Goal: Task Accomplishment & Management: Manage account settings

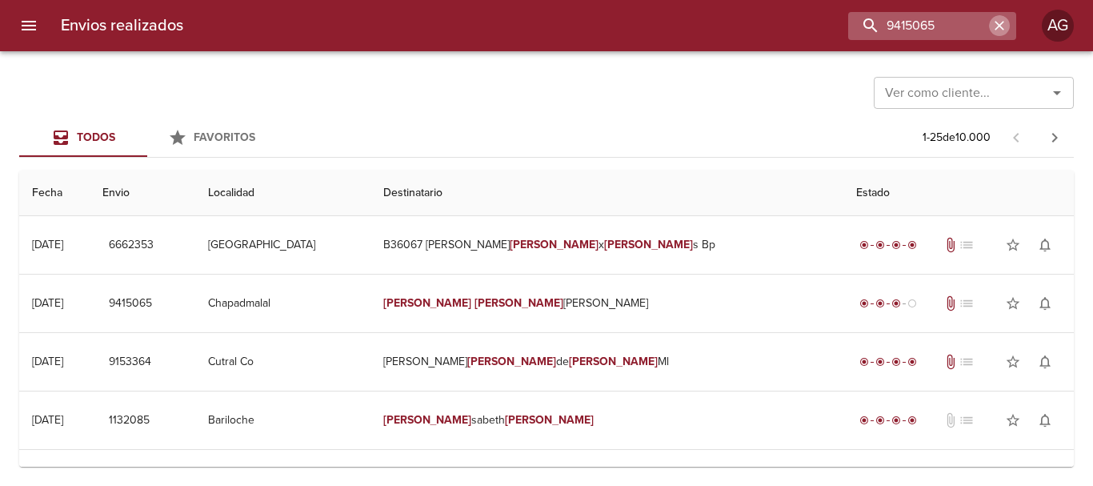
click at [1002, 30] on icon "button" at bounding box center [999, 26] width 10 height 10
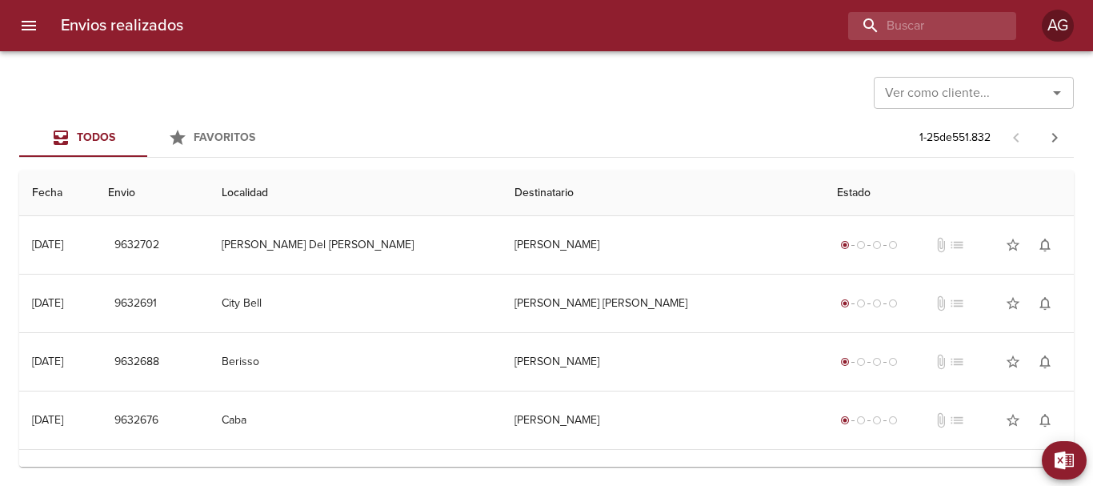
click at [31, 21] on icon "menu" at bounding box center [29, 26] width 14 height 10
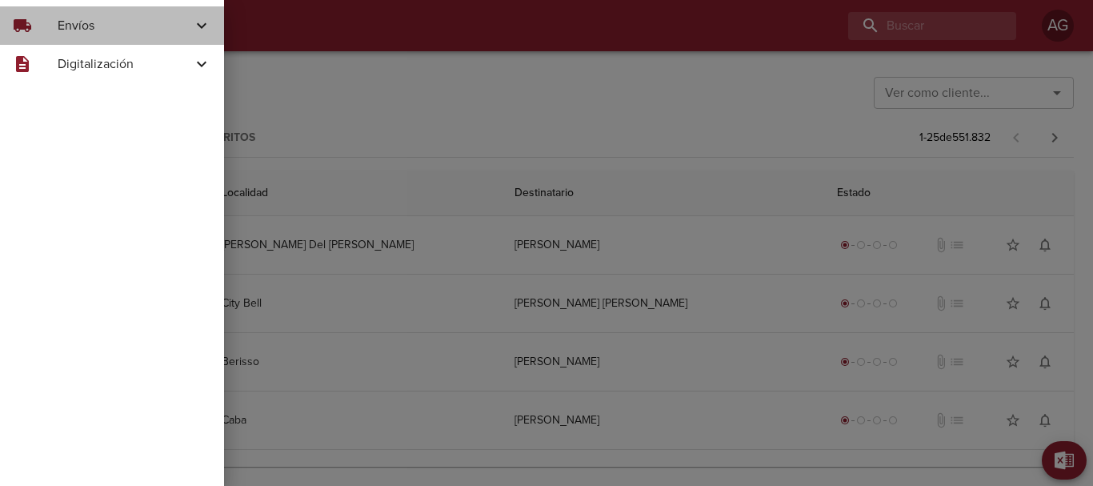
click at [90, 31] on span "Envíos" at bounding box center [125, 25] width 134 height 19
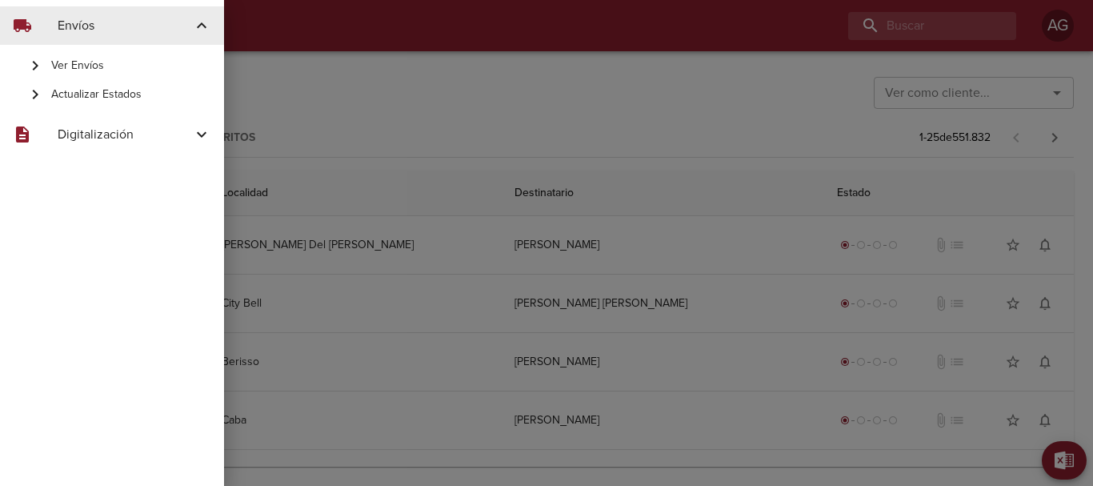
click at [116, 71] on span "Ver Envíos" at bounding box center [131, 66] width 160 height 16
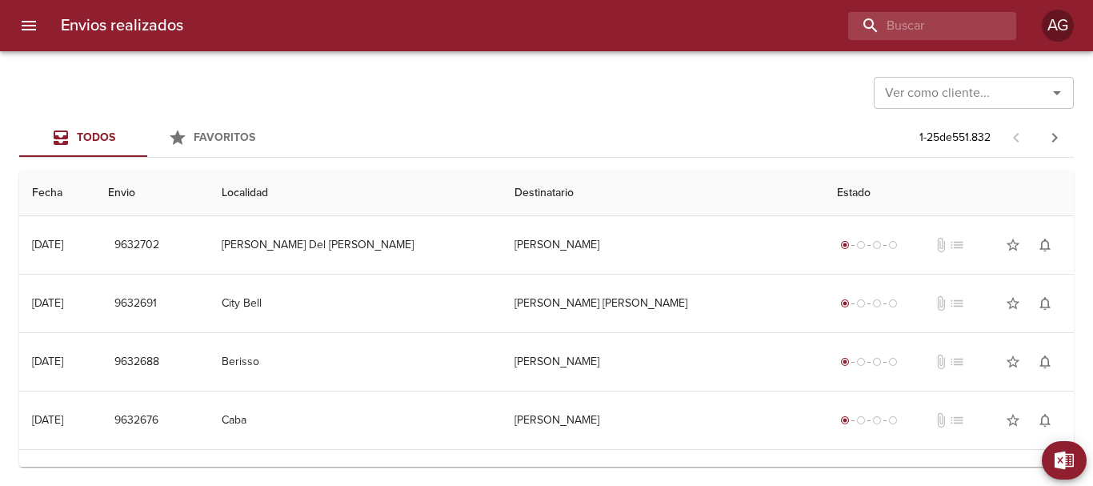
click at [23, 38] on button "menu" at bounding box center [29, 25] width 38 height 38
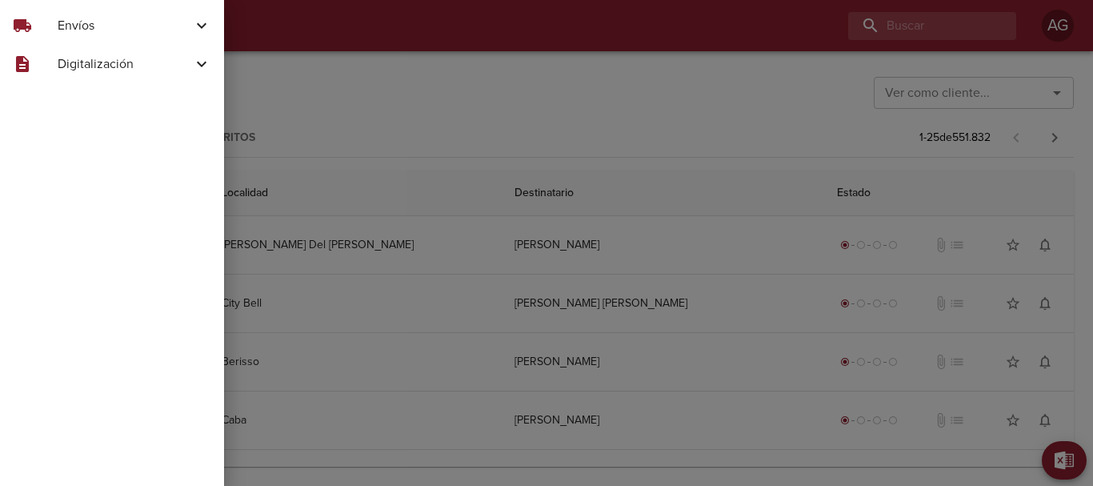
click at [67, 29] on span "Envíos" at bounding box center [125, 25] width 134 height 19
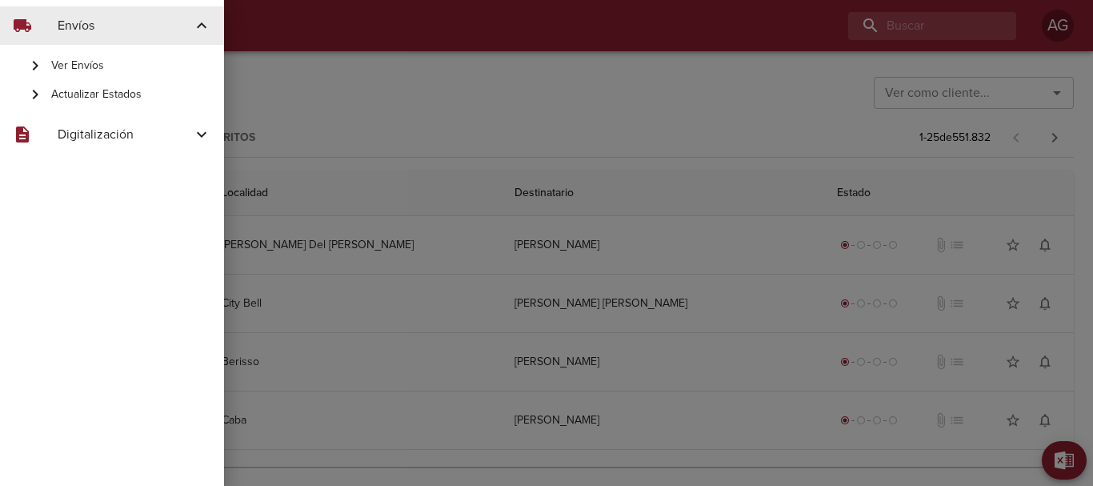
click at [74, 105] on div "Actualizar Estados" at bounding box center [112, 94] width 224 height 29
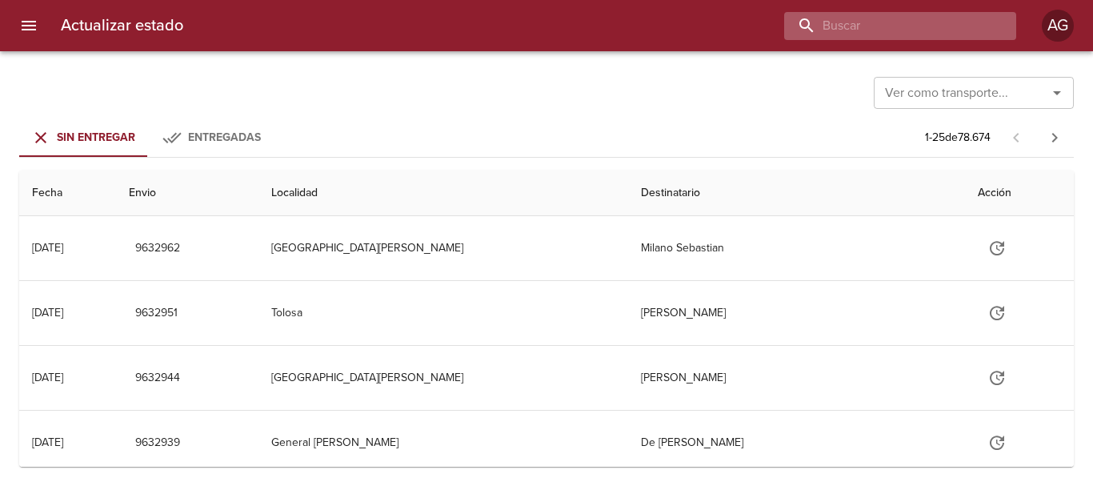
click at [908, 34] on input "buscar" at bounding box center [886, 26] width 205 height 28
paste input "9606388"
type input "9606388"
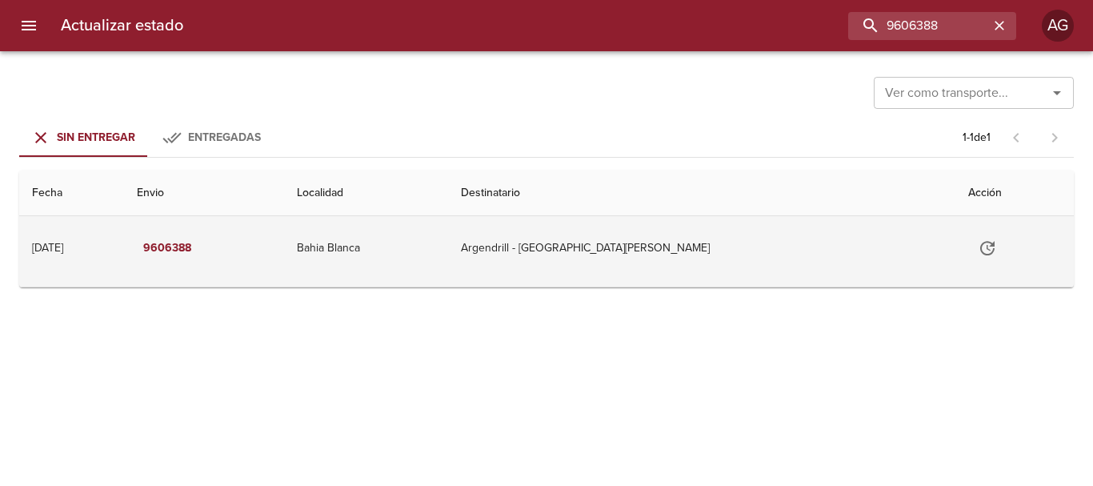
click at [978, 251] on icon "Tabla de envíos del cliente" at bounding box center [987, 247] width 19 height 19
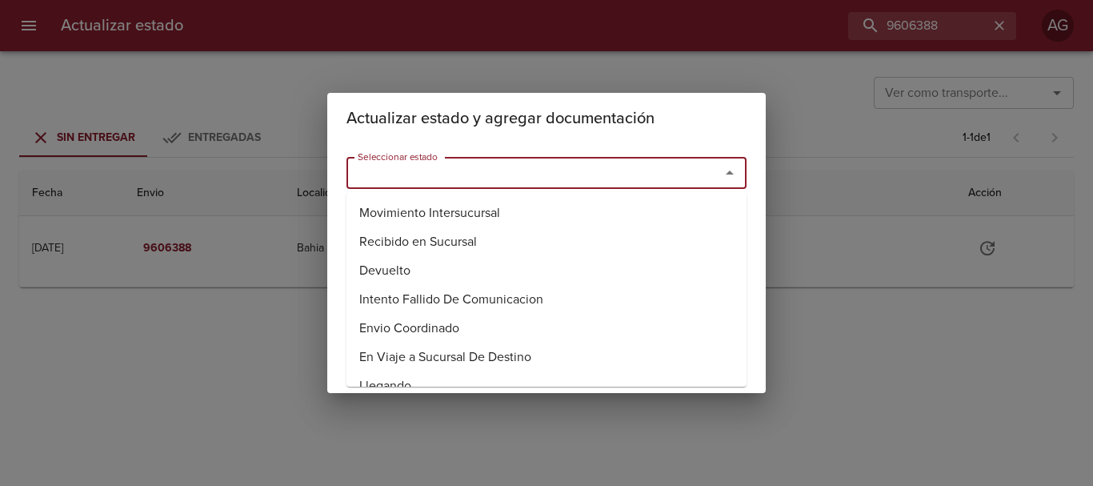
click at [544, 176] on input "Seleccionar estado" at bounding box center [522, 173] width 343 height 22
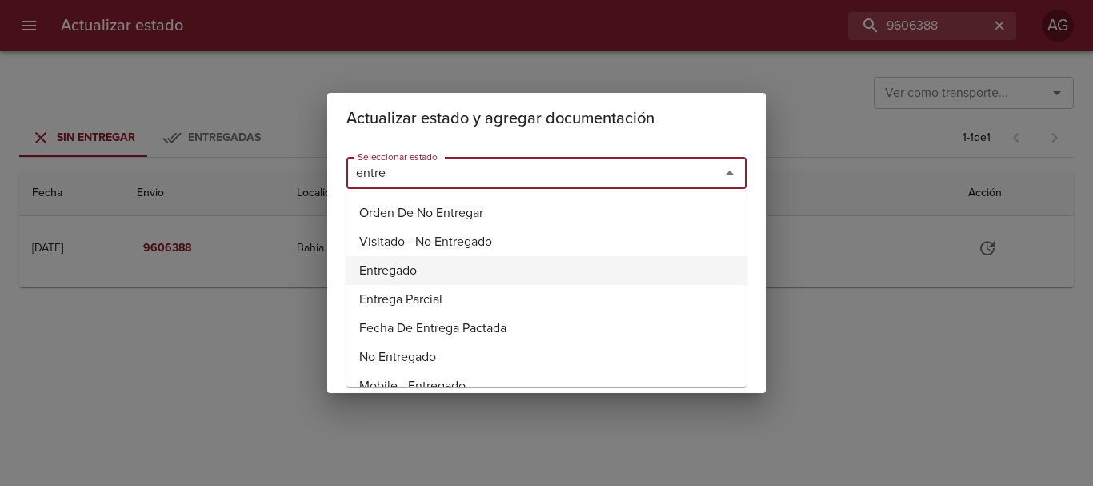
click at [400, 269] on li "Entregado" at bounding box center [546, 270] width 400 height 29
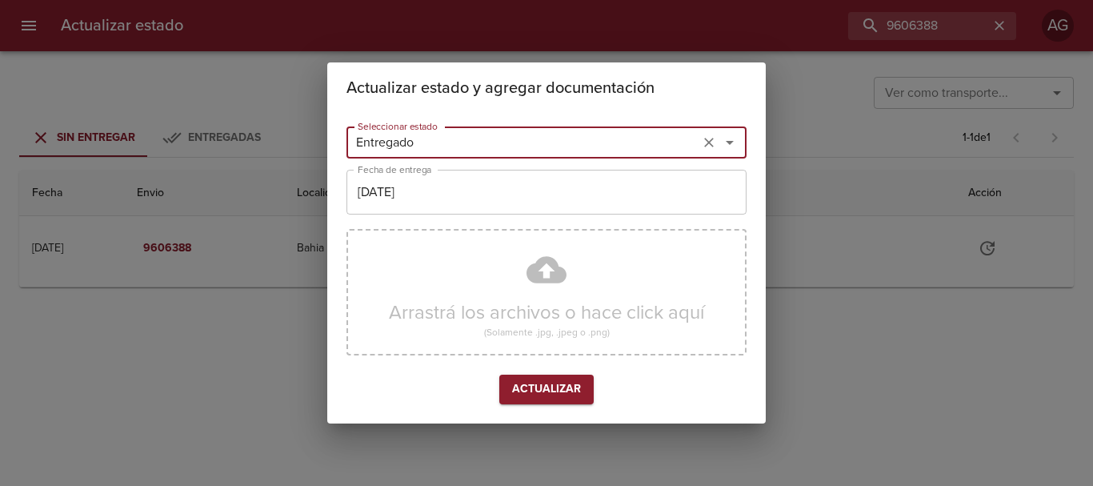
type input "Entregado"
click at [403, 193] on input "[DATE]" at bounding box center [546, 192] width 400 height 45
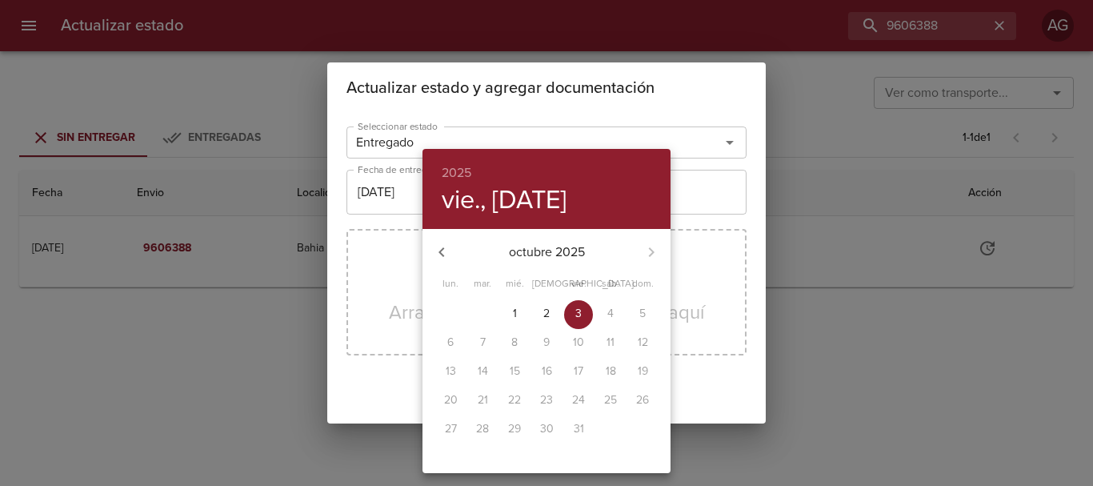
click at [438, 251] on icon "button" at bounding box center [441, 251] width 19 height 19
click at [516, 404] on p "24" at bounding box center [514, 400] width 13 height 16
type input "[DATE]"
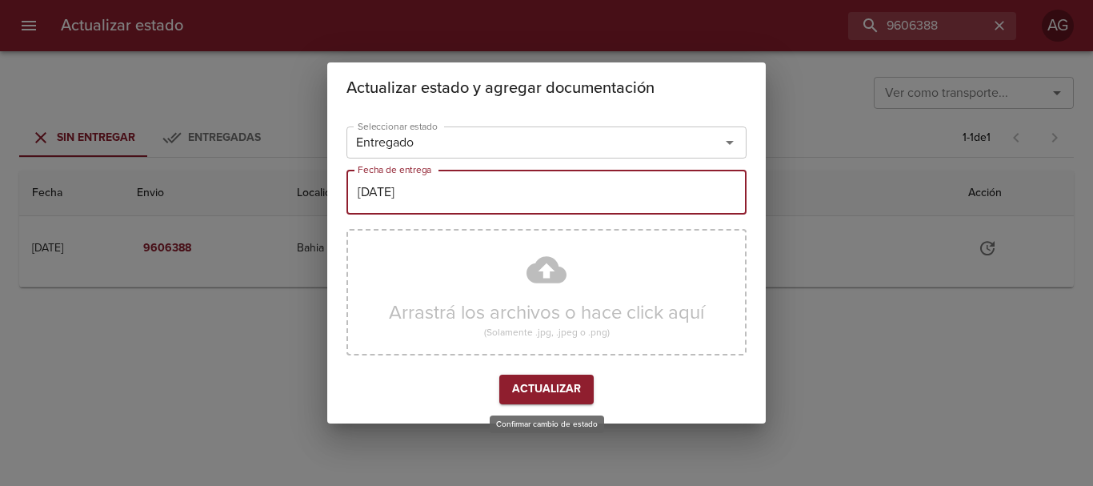
click at [546, 378] on button "Actualizar" at bounding box center [546, 389] width 94 height 30
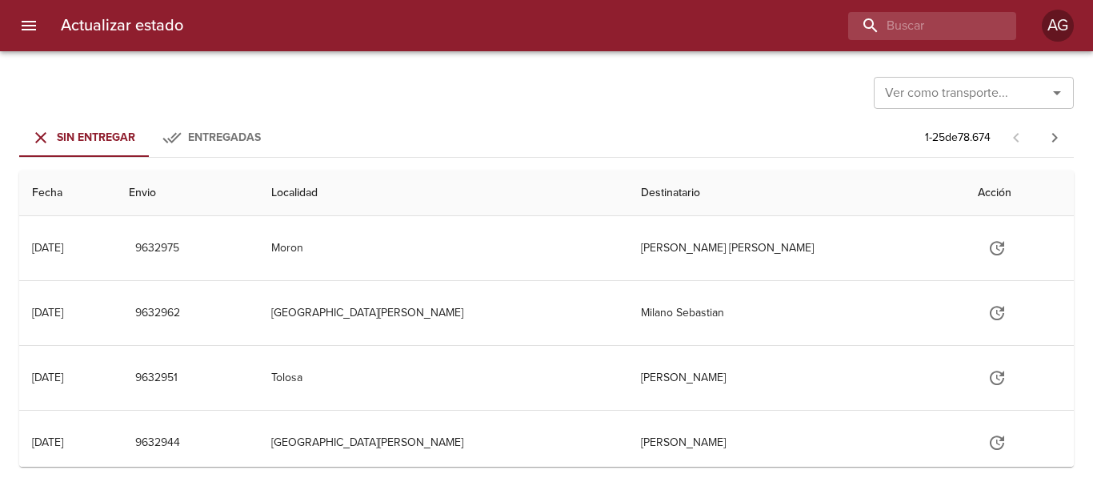
click at [30, 27] on icon "menu" at bounding box center [28, 25] width 19 height 19
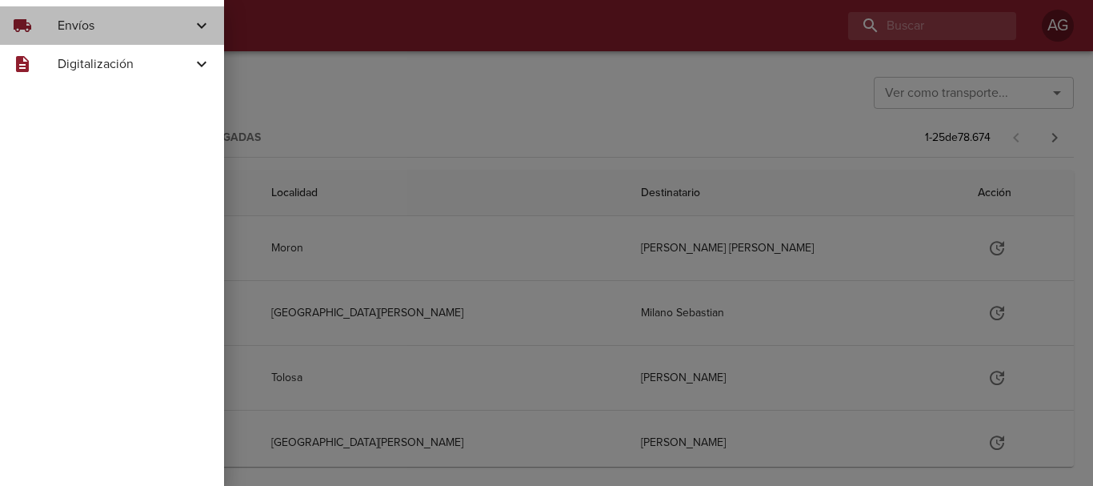
click at [66, 40] on div "local_shipping Envíos" at bounding box center [112, 25] width 224 height 38
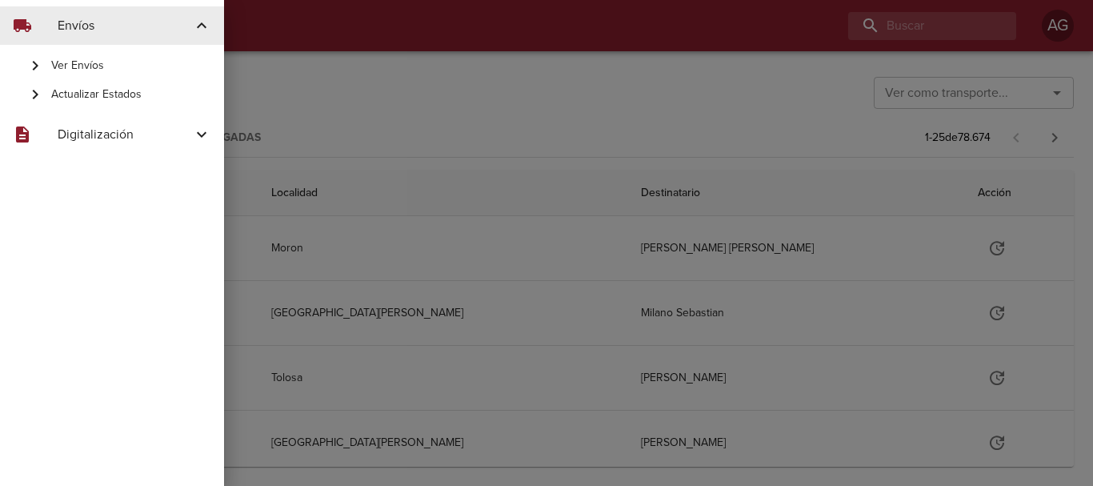
click at [84, 67] on span "Ver Envíos" at bounding box center [131, 66] width 160 height 16
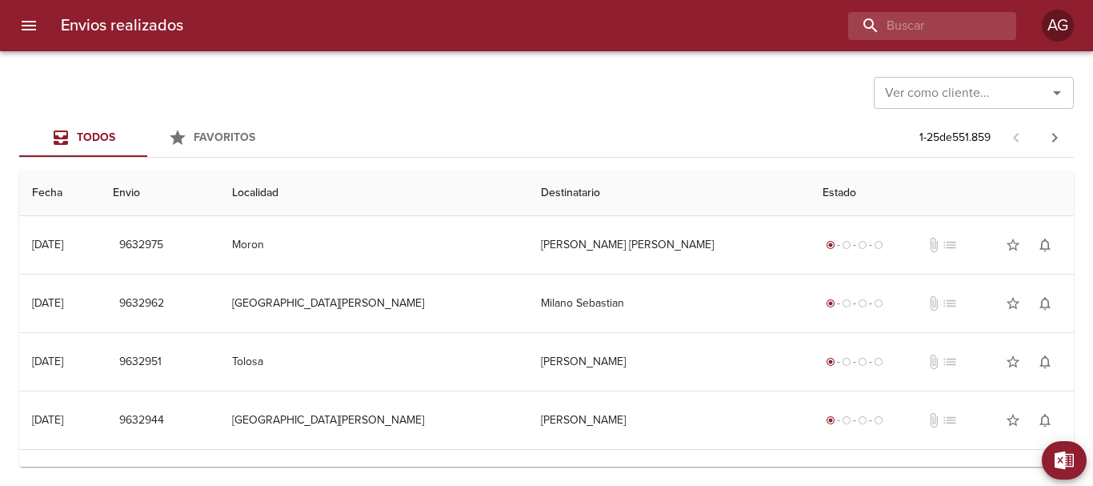
click at [954, 41] on div "Envios realizados AG" at bounding box center [546, 25] width 1093 height 51
click at [942, 33] on input "buscar" at bounding box center [886, 26] width 205 height 28
paste input "9606221"
type input "9606221"
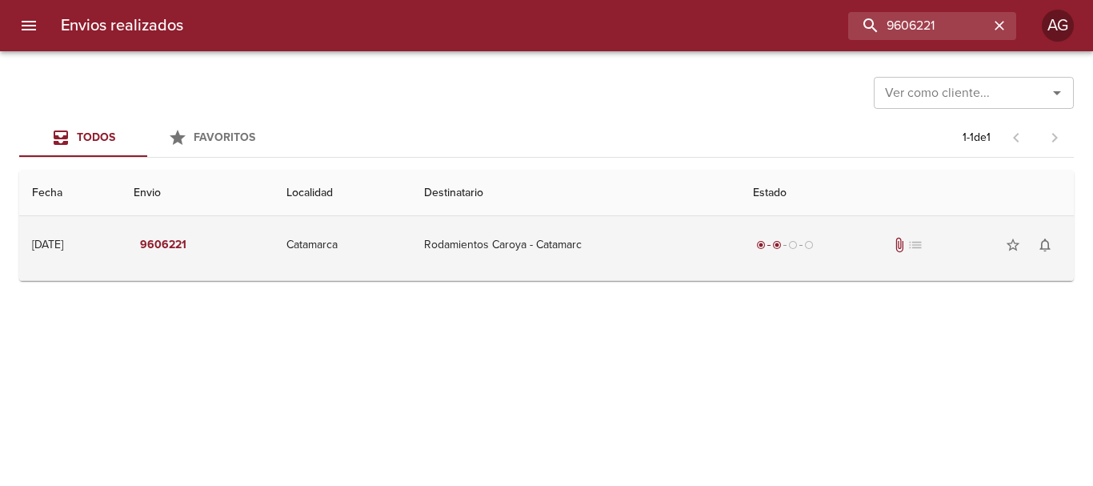
click at [730, 271] on td "Rodamientos Caroya - Catamarc" at bounding box center [575, 245] width 329 height 58
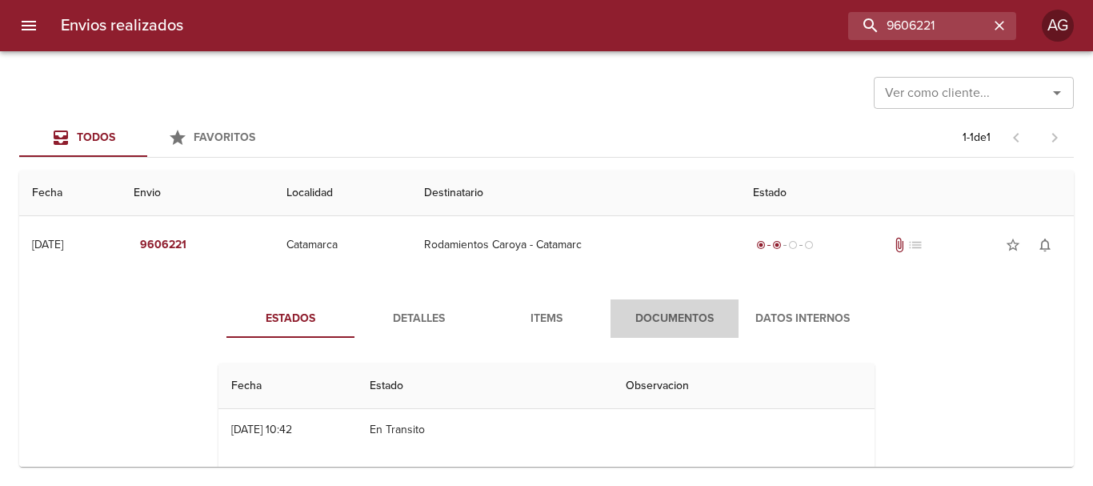
click at [678, 305] on button "Documentos" at bounding box center [674, 318] width 128 height 38
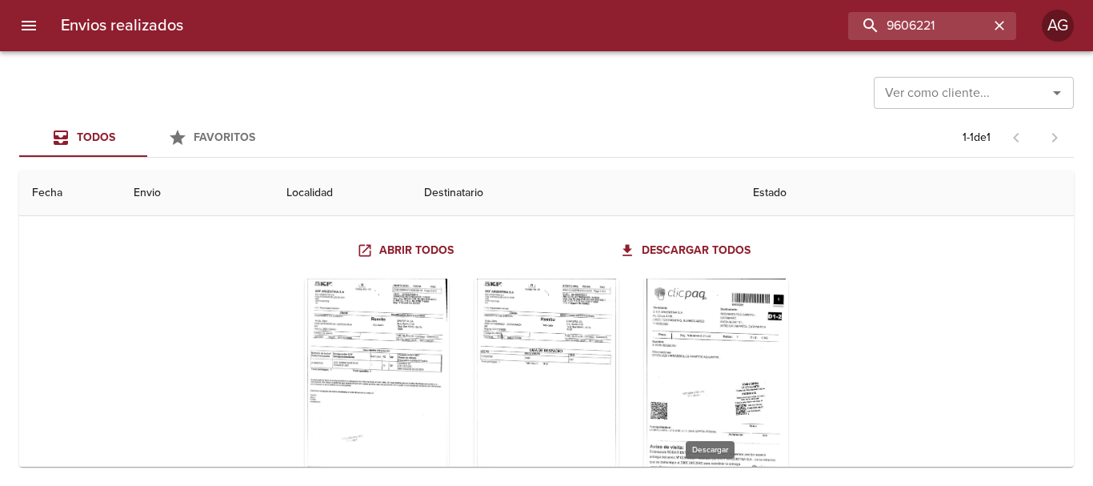
scroll to position [160, 0]
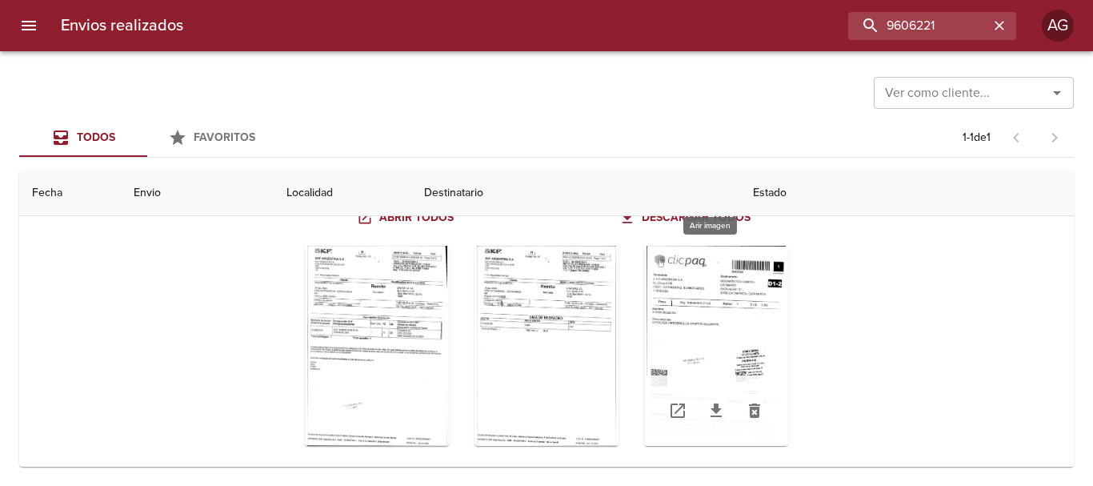
click at [704, 340] on div "Tabla de envíos del cliente" at bounding box center [716, 346] width 144 height 200
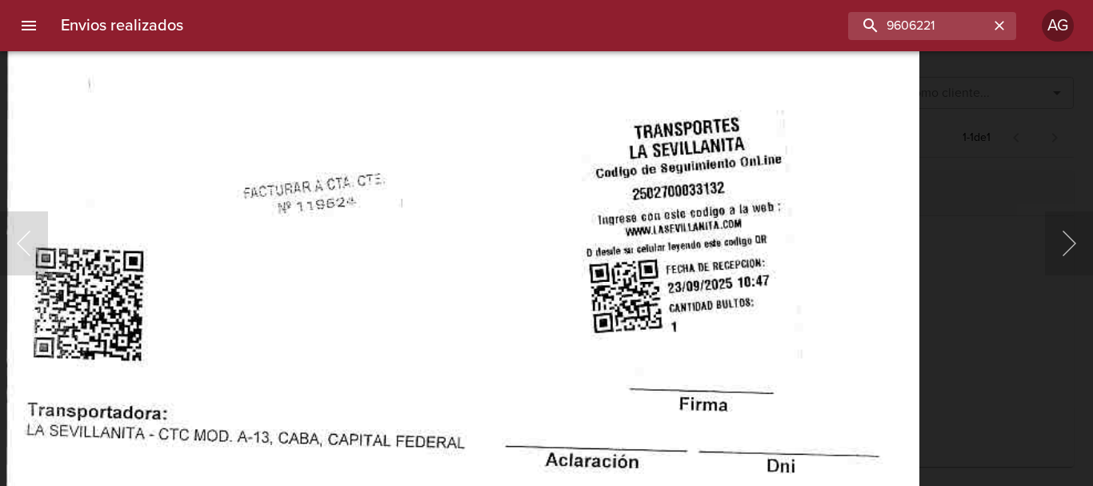
click at [629, 395] on img "Lightbox" at bounding box center [463, 94] width 914 height 1314
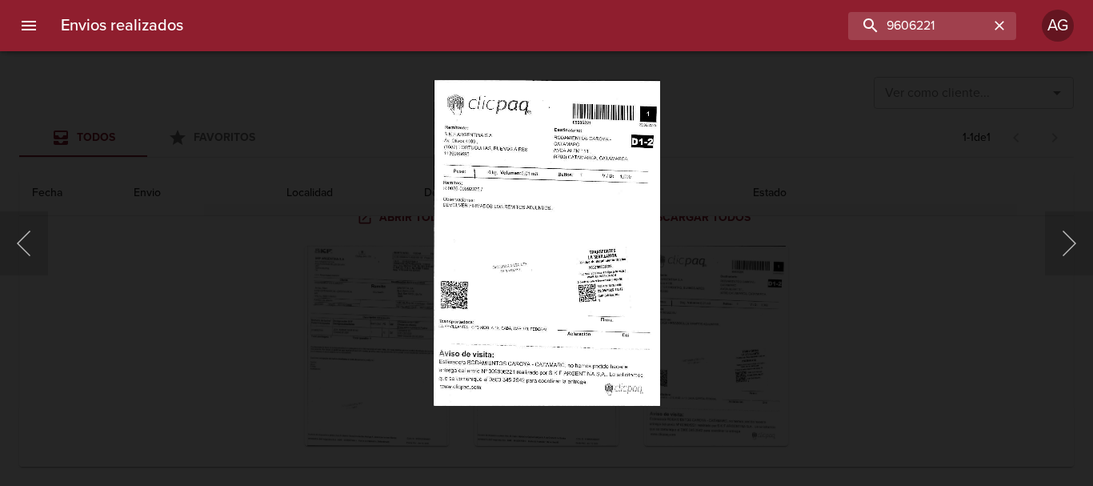
click at [789, 334] on div "Lightbox" at bounding box center [546, 243] width 1093 height 486
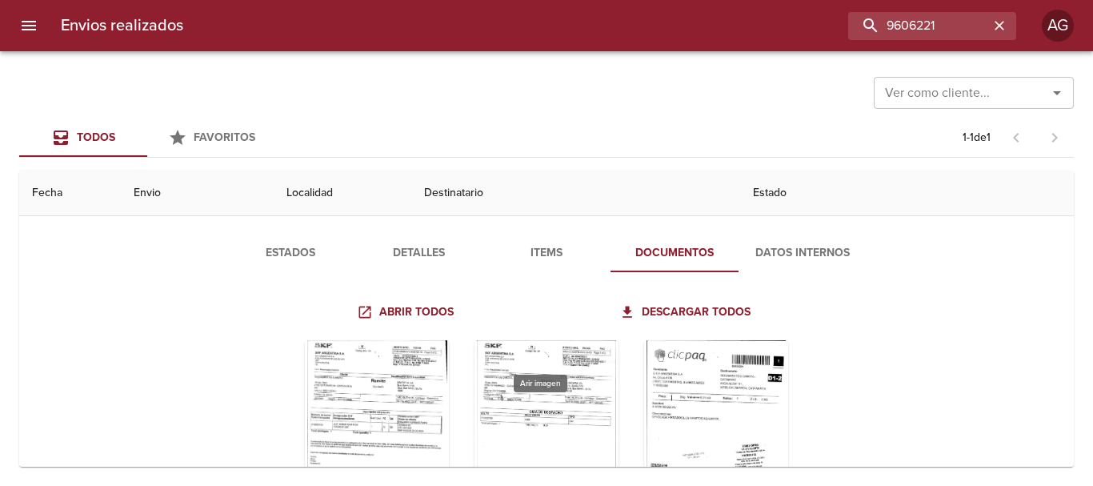
scroll to position [0, 0]
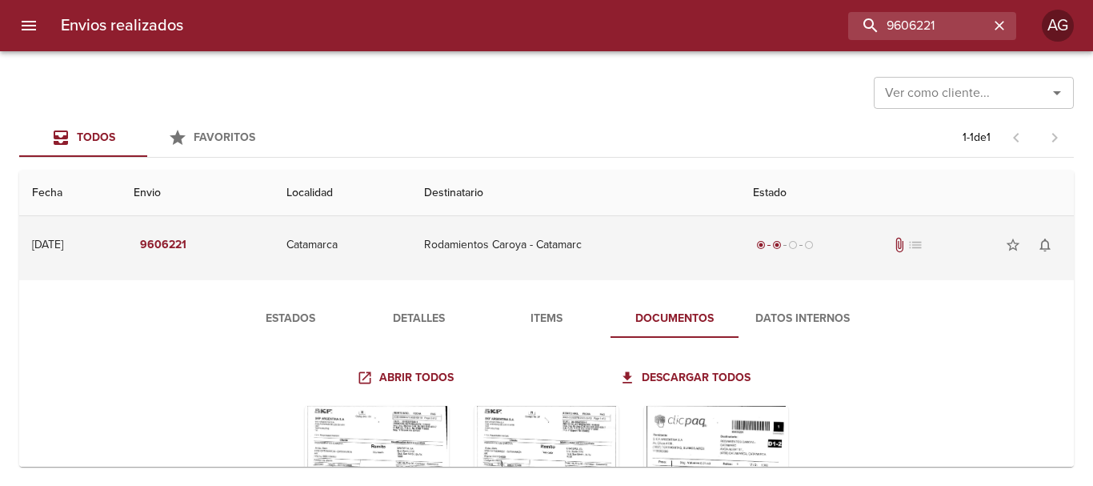
click at [593, 248] on td "Rodamientos Caroya - Catamarc" at bounding box center [575, 245] width 329 height 58
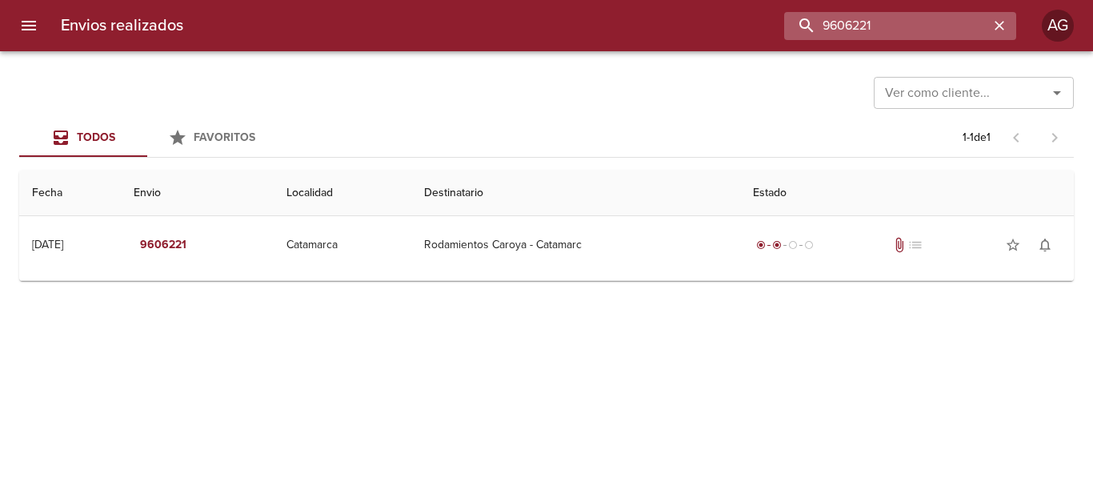
click at [986, 26] on input "9606221" at bounding box center [886, 26] width 205 height 28
click at [998, 25] on icon "button" at bounding box center [999, 26] width 10 height 10
